Goal: Contribute content: Contribute content

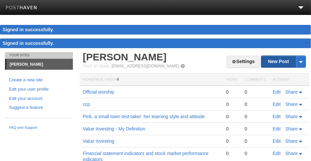
click at [274, 63] on link "New Post" at bounding box center [283, 62] width 44 height 12
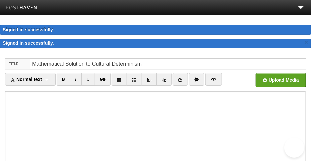
type input "Mathematical Solution to Cultural Determinism"
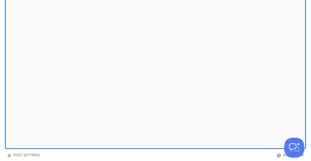
scroll to position [133, 0]
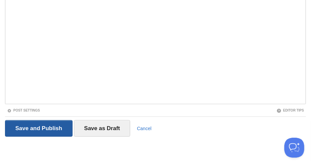
click at [57, 128] on input "Save and Publish" at bounding box center [39, 128] width 68 height 17
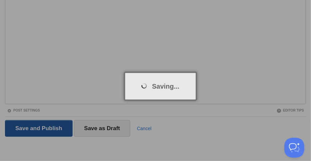
scroll to position [38, 0]
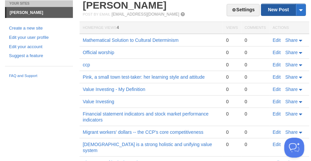
click at [272, 11] on link "New Post" at bounding box center [283, 10] width 44 height 12
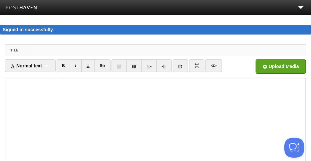
click at [35, 51] on input "Title" at bounding box center [168, 50] width 276 height 11
paste input "Mathematical Solution to Cultural Determinism"
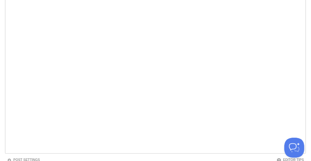
scroll to position [133, 0]
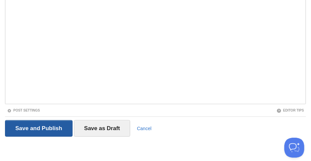
type input "Mathematical Solution to Cultural Determinism-3"
click at [40, 125] on input "Save and Publish" at bounding box center [39, 128] width 68 height 17
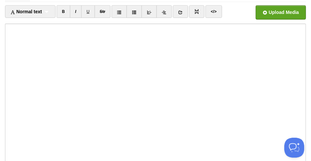
scroll to position [38, 0]
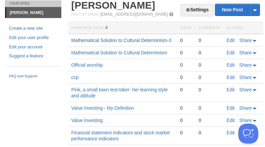
click at [97, 40] on link "Mathematical Solution to Cultural Determinism-3" at bounding box center [121, 40] width 100 height 5
